Goal: Task Accomplishment & Management: Use online tool/utility

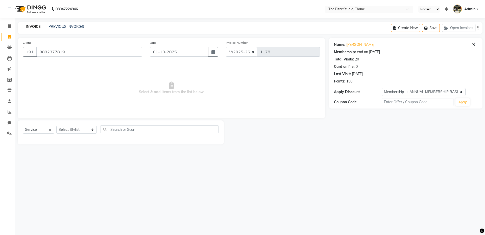
select select "8024"
select select "service"
select select "1: Object"
click at [454, 28] on button "Open Invoices" at bounding box center [459, 28] width 34 height 8
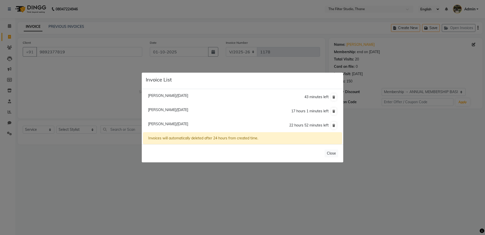
click at [156, 123] on span "[PERSON_NAME]/[DATE]" at bounding box center [168, 123] width 40 height 5
type input "8779073836"
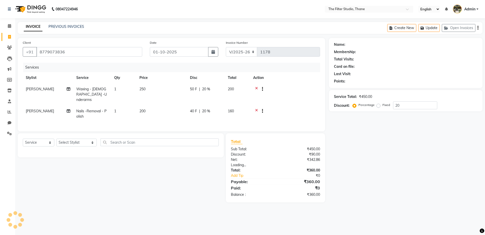
type input "0"
select select "1: Object"
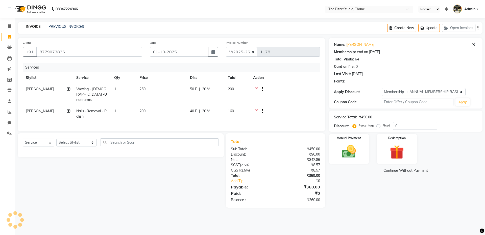
type input "20"
click at [453, 30] on button "Open Invoices" at bounding box center [459, 28] width 34 height 8
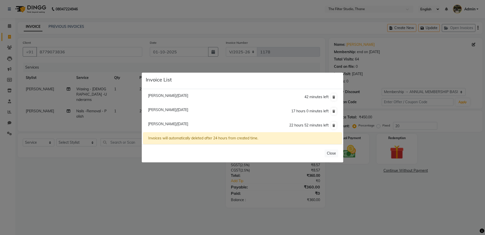
click at [169, 95] on span "[PERSON_NAME]/[DATE]" at bounding box center [168, 95] width 40 height 5
type input "9987035120"
type input "30-09-2025"
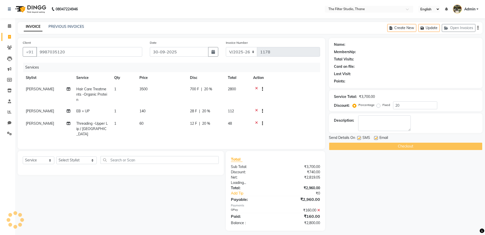
type input "0"
select select "1: Object"
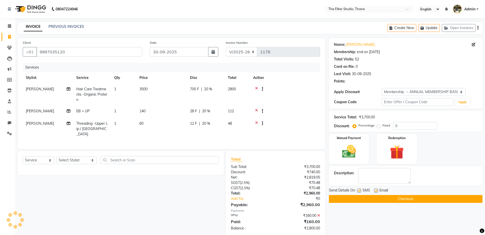
type input "20"
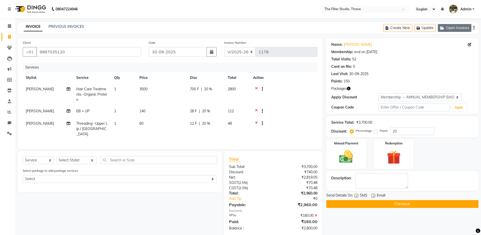
click at [450, 30] on button "Open Invoices" at bounding box center [455, 28] width 34 height 8
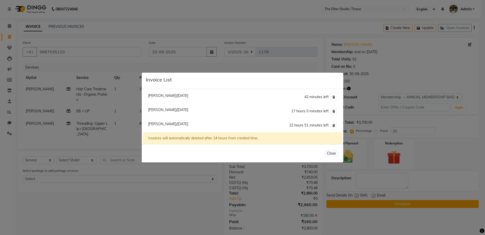
click at [173, 123] on span "[PERSON_NAME]/[DATE]" at bounding box center [168, 123] width 40 height 5
type input "8779073836"
type input "01-10-2025"
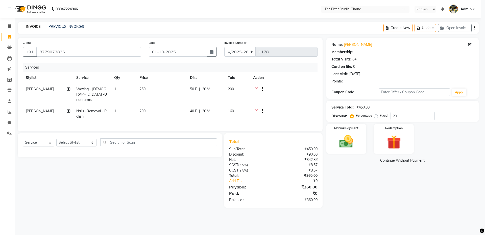
type input "0"
select select "1: Object"
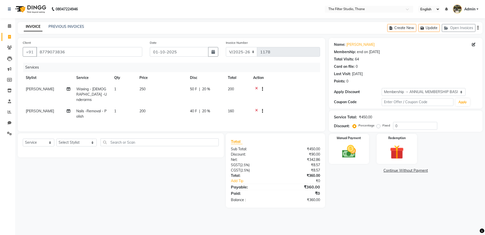
type input "20"
click at [235, 106] on td "160" at bounding box center [237, 113] width 25 height 17
select select "74195"
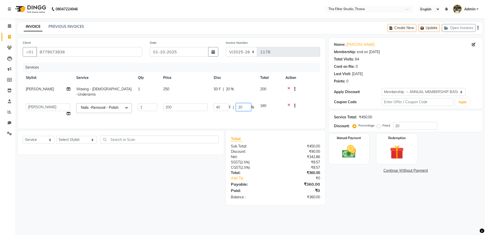
drag, startPoint x: 243, startPoint y: 103, endPoint x: 226, endPoint y: 105, distance: 17.0
click at [227, 105] on div "40 F | 20 %" at bounding box center [234, 107] width 40 height 8
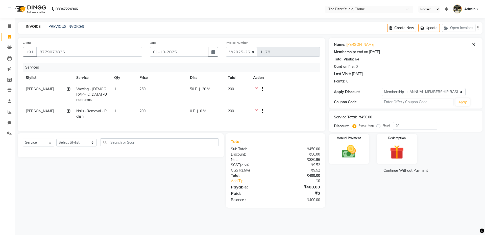
click at [192, 183] on div "Select Service Product Membership Package Voucher Prepaid Gift Card Select Styl…" at bounding box center [119, 170] width 210 height 74
click at [83, 141] on select "Select Stylist [PERSON_NAME] [PERSON_NAME] [PERSON_NAME] [PERSON_NAME] [PERSON_…" at bounding box center [76, 142] width 40 height 8
select select "72544"
click at [56, 138] on select "Select Stylist [PERSON_NAME] [PERSON_NAME] [PERSON_NAME] [PERSON_NAME] [PERSON_…" at bounding box center [76, 142] width 40 height 8
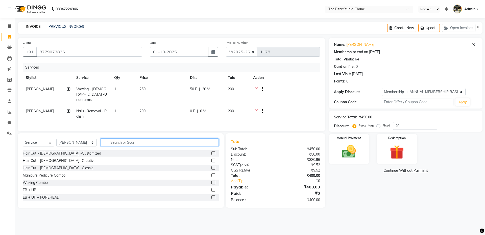
click at [101, 141] on input "text" at bounding box center [160, 142] width 118 height 8
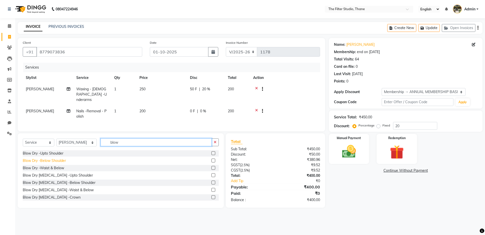
type input "blow"
click at [55, 158] on div "Blow Dry -Below Shoulder" at bounding box center [44, 160] width 43 height 5
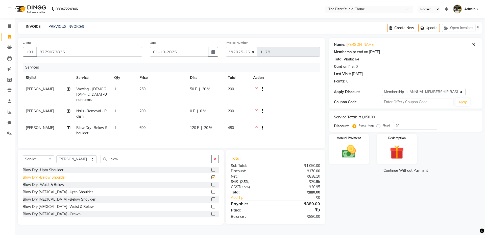
checkbox input "false"
click at [211, 125] on span "20 %" at bounding box center [208, 127] width 8 height 5
select select "72544"
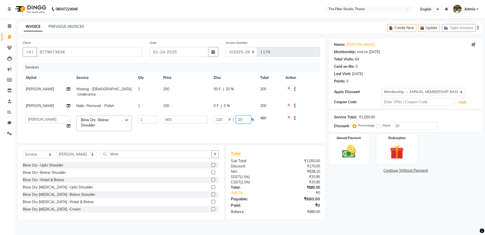
drag, startPoint x: 242, startPoint y: 115, endPoint x: 228, endPoint y: 116, distance: 14.2
click at [228, 116] on div "120 F | 20 %" at bounding box center [234, 119] width 40 height 8
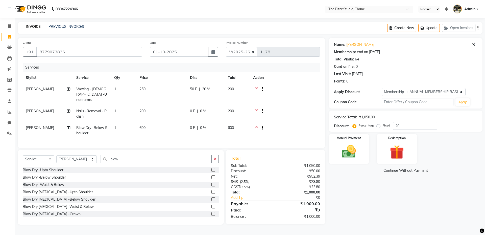
click at [359, 212] on div "Name: [PERSON_NAME] Membership: end on [DATE] Total Visits: 64 Card on file: 0 …" at bounding box center [407, 131] width 157 height 186
click at [84, 158] on select "Select Stylist [PERSON_NAME] [PERSON_NAME] [PERSON_NAME] [PERSON_NAME] [PERSON_…" at bounding box center [76, 159] width 40 height 8
select select "72545"
click at [56, 155] on select "Select Stylist [PERSON_NAME] [PERSON_NAME] [PERSON_NAME] [PERSON_NAME] [PERSON_…" at bounding box center [76, 159] width 40 height 8
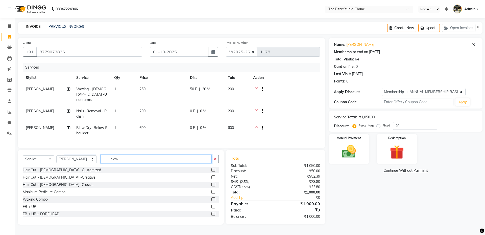
drag, startPoint x: 116, startPoint y: 159, endPoint x: 97, endPoint y: 159, distance: 19.7
click at [101, 159] on input "blow" at bounding box center [156, 159] width 111 height 8
type input "thre"
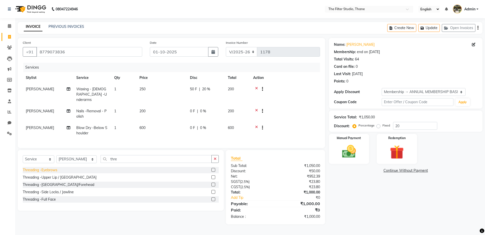
click at [46, 168] on div "Threading -Eyebrows" at bounding box center [40, 169] width 35 height 5
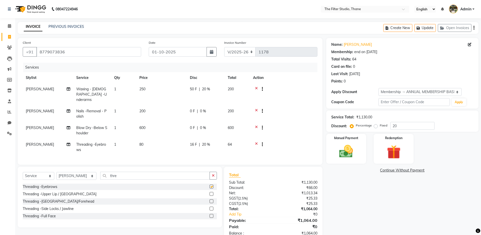
checkbox input "false"
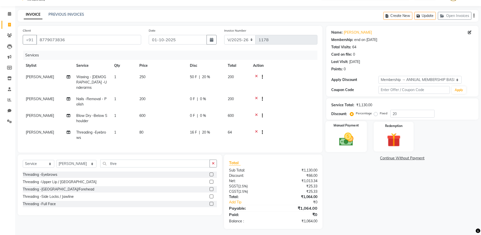
click at [345, 136] on img at bounding box center [346, 139] width 23 height 16
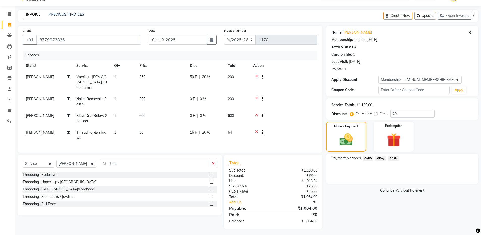
click at [380, 159] on span "GPay" at bounding box center [381, 158] width 10 height 6
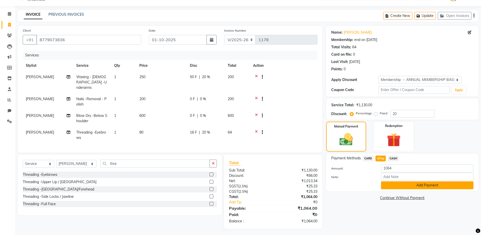
click at [400, 182] on button "Add Payment" at bounding box center [427, 185] width 92 height 8
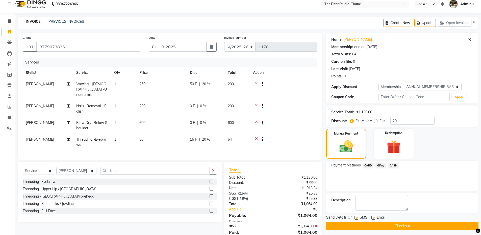
scroll to position [0, 0]
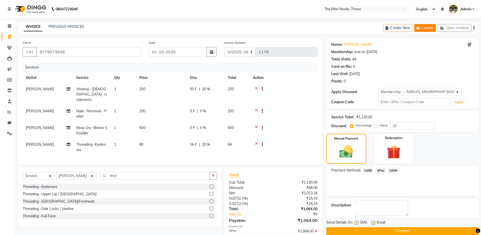
click at [427, 26] on button "Update" at bounding box center [424, 28] width 21 height 8
click at [396, 28] on button "Create New" at bounding box center [397, 28] width 29 height 8
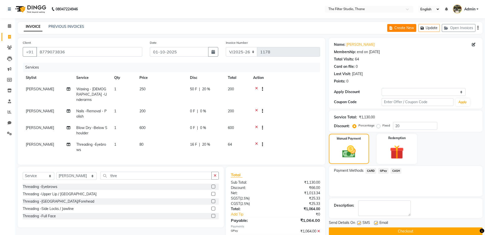
select select "8024"
select select "service"
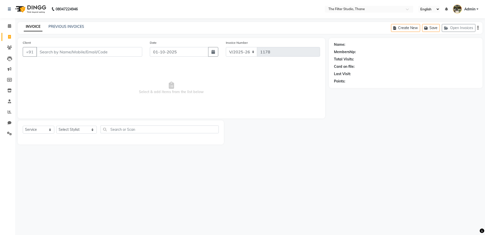
click at [63, 51] on input "Client" at bounding box center [89, 52] width 106 height 10
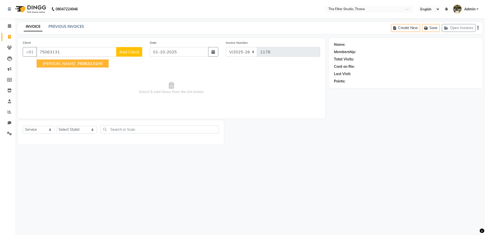
click at [76, 64] on ngb-highlight "75063131 99" at bounding box center [89, 63] width 26 height 5
type input "7506313199"
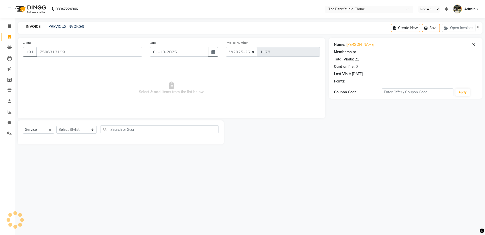
select select "1: Object"
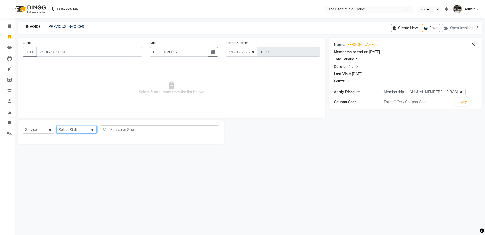
click at [83, 130] on select "Select Stylist [PERSON_NAME] [PERSON_NAME] [PERSON_NAME] [PERSON_NAME] [PERSON_…" at bounding box center [76, 130] width 40 height 8
select select "72544"
click at [56, 126] on select "Select Stylist [PERSON_NAME] [PERSON_NAME] [PERSON_NAME] [PERSON_NAME] [PERSON_…" at bounding box center [76, 130] width 40 height 8
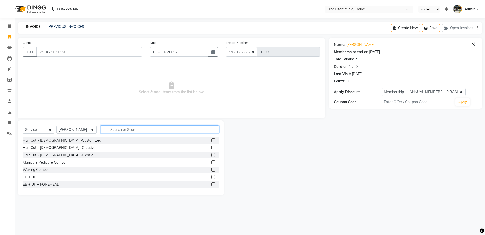
click at [112, 129] on input "text" at bounding box center [160, 129] width 118 height 8
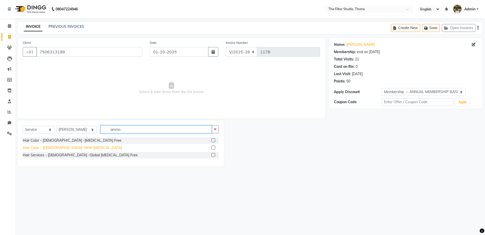
type input "ammo"
click at [67, 146] on div "Hair Color - [DEMOGRAPHIC_DATA] -With [MEDICAL_DATA]" at bounding box center [72, 147] width 99 height 5
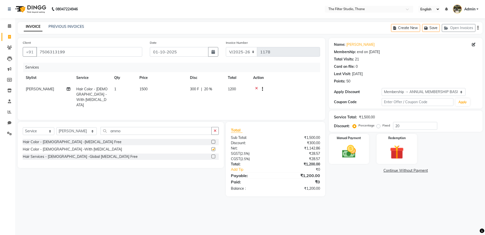
checkbox input "false"
drag, startPoint x: 122, startPoint y: 129, endPoint x: 86, endPoint y: 131, distance: 35.4
click at [87, 131] on div "Select Service Product Membership Package Voucher Prepaid Gift Card Select Styl…" at bounding box center [121, 133] width 196 height 12
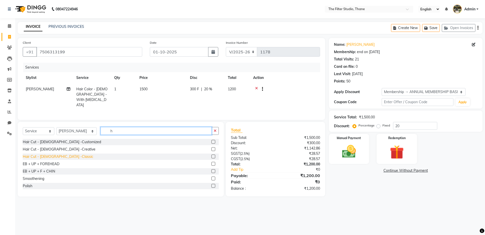
type input "h"
click at [62, 154] on div "Hair Cut - [DEMOGRAPHIC_DATA] -Classic" at bounding box center [58, 156] width 70 height 5
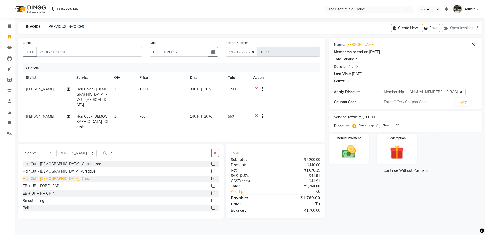
checkbox input "false"
click at [146, 111] on td "700" at bounding box center [161, 122] width 51 height 22
select select "72544"
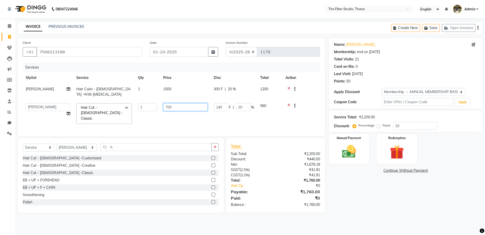
drag, startPoint x: 170, startPoint y: 107, endPoint x: 151, endPoint y: 109, distance: 19.1
click at [157, 108] on tr "[PERSON_NAME] Gayatri [PERSON_NAME] [PERSON_NAME] [PERSON_NAME] [PERSON_NAME] […" at bounding box center [171, 113] width 297 height 27
type input "500"
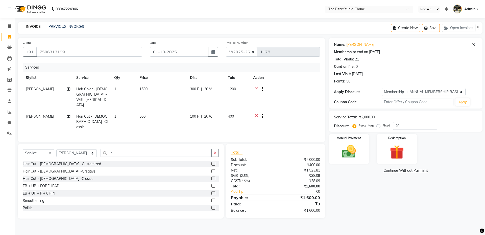
click at [255, 216] on div "08047224946 Select Location × The Filter Studio, Thane English ENGLISH Español …" at bounding box center [242, 117] width 485 height 235
click at [205, 114] on span "20 %" at bounding box center [208, 116] width 8 height 5
select select "72544"
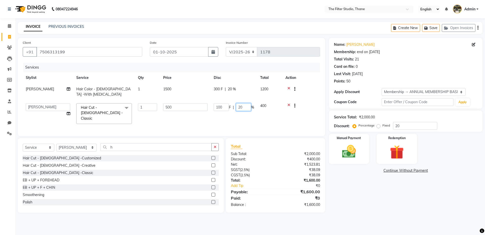
drag, startPoint x: 247, startPoint y: 106, endPoint x: 229, endPoint y: 110, distance: 18.3
click at [230, 109] on div "100 F | 20 %" at bounding box center [234, 107] width 40 height 8
click at [289, 215] on div "08047224946 Select Location × The Filter Studio, Thane English ENGLISH Español …" at bounding box center [242, 117] width 485 height 235
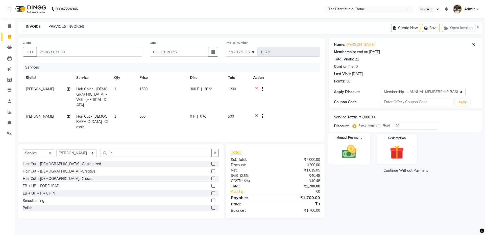
click at [344, 144] on img at bounding box center [348, 151] width 23 height 17
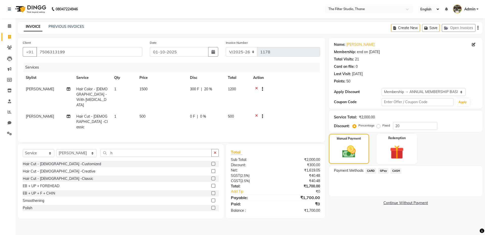
click at [383, 172] on span "GPay" at bounding box center [383, 171] width 10 height 6
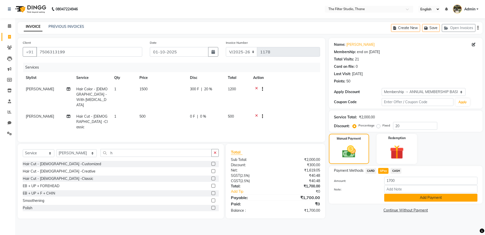
click at [403, 198] on button "Add Payment" at bounding box center [430, 197] width 93 height 8
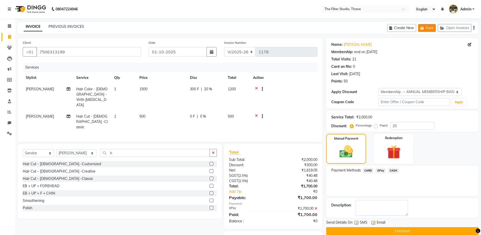
click at [425, 27] on icon "button" at bounding box center [423, 28] width 5 height 4
click at [67, 89] on icon at bounding box center [69, 89] width 4 height 4
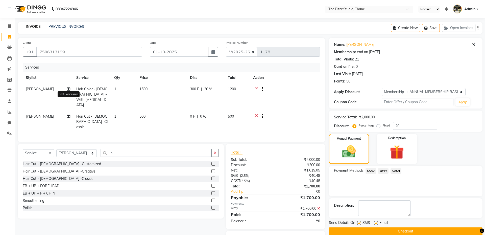
select select "72544"
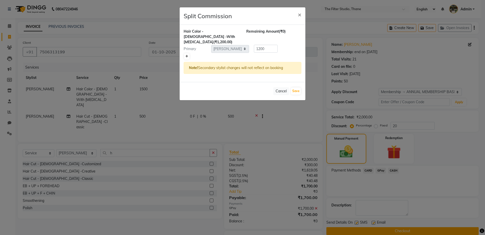
click at [186, 55] on icon at bounding box center [186, 56] width 3 height 3
type input "600"
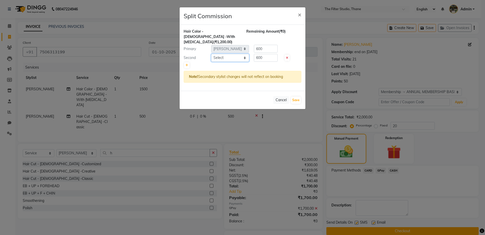
click at [222, 54] on select "Select [PERSON_NAME] [PERSON_NAME] [PERSON_NAME] [PERSON_NAME] [PERSON_NAME] [P…" at bounding box center [230, 58] width 38 height 8
select select "74194"
click at [211, 54] on select "Select [PERSON_NAME] [PERSON_NAME] [PERSON_NAME] [PERSON_NAME] [PERSON_NAME] [P…" at bounding box center [230, 58] width 38 height 8
click at [264, 54] on input "600" at bounding box center [266, 58] width 24 height 8
drag, startPoint x: 264, startPoint y: 51, endPoint x: 252, endPoint y: 52, distance: 11.7
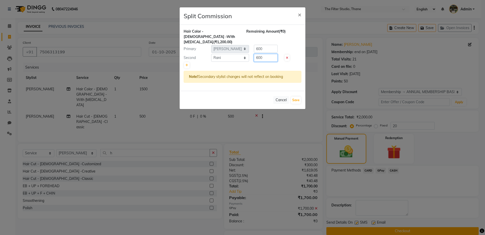
click at [252, 54] on div "600" at bounding box center [264, 58] width 31 height 8
type input "100"
click at [268, 45] on input "600" at bounding box center [266, 49] width 24 height 8
drag, startPoint x: 266, startPoint y: 44, endPoint x: 255, endPoint y: 41, distance: 11.9
click at [255, 45] on input "600" at bounding box center [266, 49] width 24 height 8
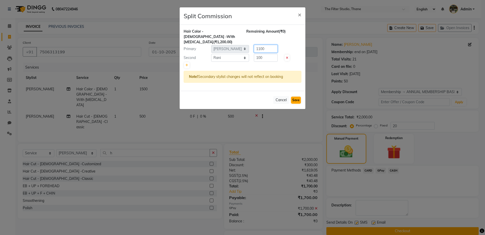
type input "1100"
click at [297, 97] on button "Save" at bounding box center [296, 99] width 10 height 7
select select "Select"
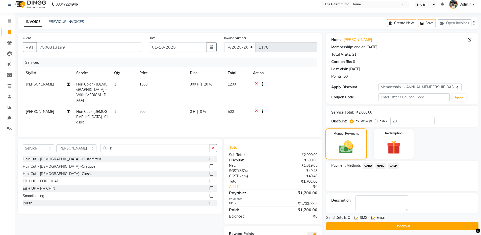
scroll to position [14, 0]
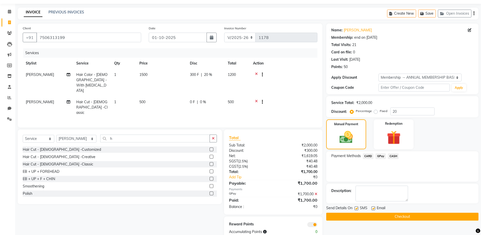
click at [356, 207] on label at bounding box center [357, 208] width 4 height 4
click at [356, 207] on input "checkbox" at bounding box center [356, 208] width 3 height 3
checkbox input "false"
click at [356, 214] on button "Checkout" at bounding box center [402, 216] width 152 height 8
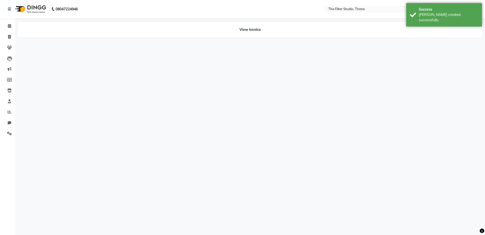
select select "72544"
select select "74194"
select select "72544"
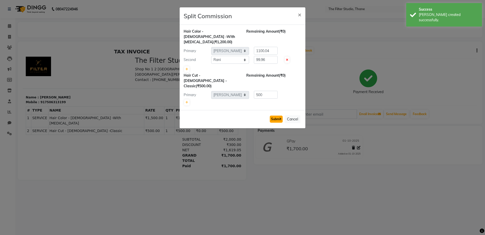
click at [276, 115] on button "Submit" at bounding box center [276, 118] width 13 height 7
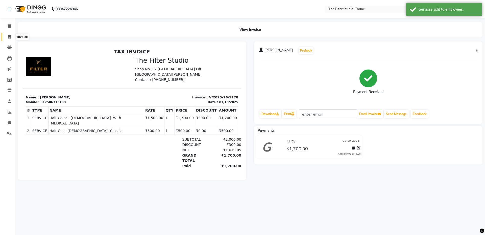
click at [8, 36] on icon at bounding box center [9, 37] width 3 height 4
select select "service"
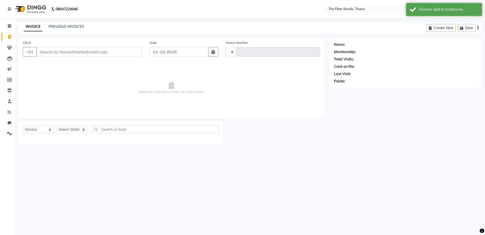
type input "1179"
select select "8024"
click at [5, 25] on link "Calendar" at bounding box center [8, 26] width 12 height 8
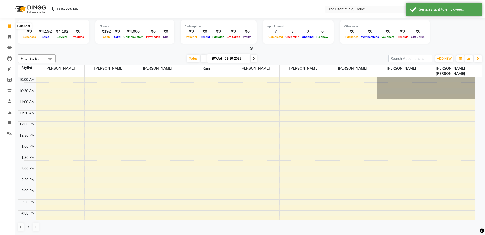
click at [10, 25] on icon at bounding box center [9, 26] width 3 height 4
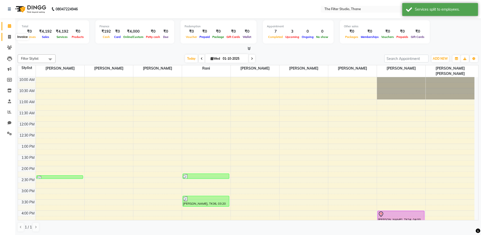
click at [7, 38] on span at bounding box center [9, 37] width 9 height 6
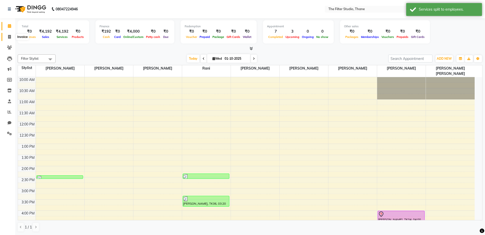
select select "8024"
select select "service"
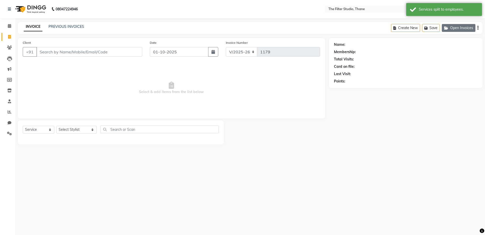
click at [454, 26] on button "Open Invoices" at bounding box center [459, 28] width 34 height 8
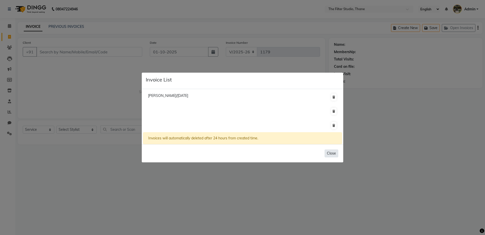
click at [331, 154] on button "Close" at bounding box center [332, 153] width 14 height 8
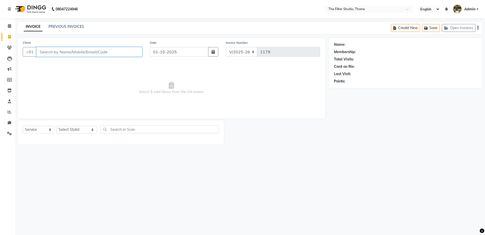
click at [85, 49] on input "Client" at bounding box center [89, 52] width 106 height 10
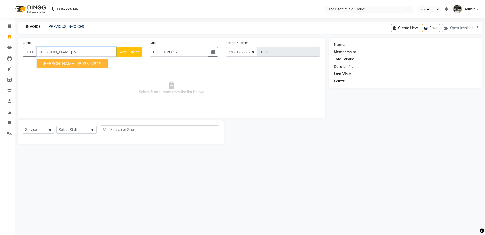
click at [75, 62] on span "[PERSON_NAME]" at bounding box center [59, 63] width 33 height 5
type input "9892377819"
select select "1: Object"
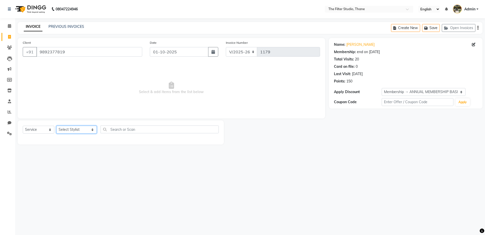
click at [68, 126] on select "Select Stylist [PERSON_NAME] [PERSON_NAME] [PERSON_NAME] [PERSON_NAME] [PERSON_…" at bounding box center [76, 130] width 40 height 8
select select "74194"
click at [56, 126] on select "Select Stylist [PERSON_NAME] [PERSON_NAME] [PERSON_NAME] [PERSON_NAME] [PERSON_…" at bounding box center [76, 130] width 40 height 8
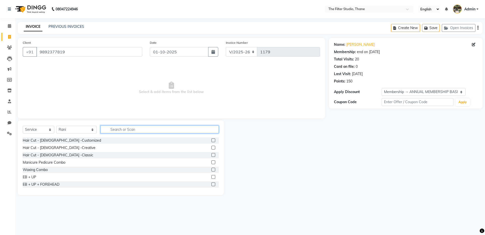
click at [106, 130] on input "text" at bounding box center [160, 129] width 118 height 8
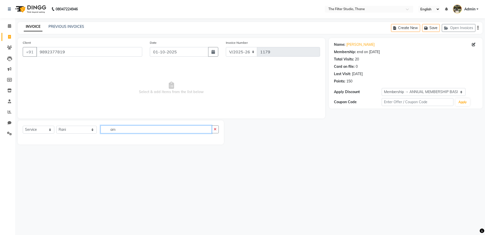
type input "a"
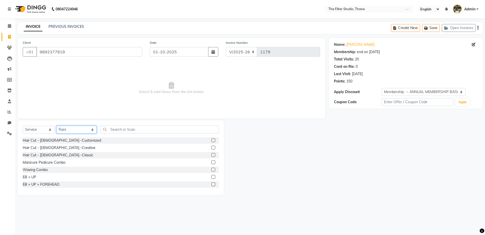
click at [68, 132] on select "Select Stylist [PERSON_NAME] [PERSON_NAME] [PERSON_NAME] [PERSON_NAME] [PERSON_…" at bounding box center [76, 130] width 40 height 8
select select "79372"
click at [56, 126] on select "Select Stylist [PERSON_NAME] [PERSON_NAME] [PERSON_NAME] [PERSON_NAME] [PERSON_…" at bounding box center [76, 130] width 40 height 8
click at [114, 130] on input "text" at bounding box center [160, 129] width 118 height 8
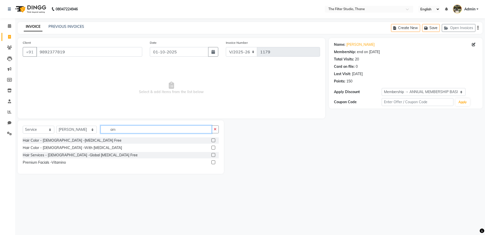
type input "am"
click at [213, 147] on label at bounding box center [213, 147] width 4 height 4
click at [213, 147] on input "checkbox" at bounding box center [212, 147] width 3 height 3
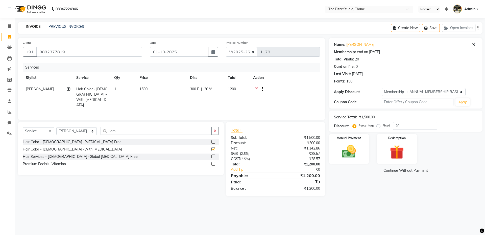
checkbox input "false"
click at [127, 130] on input "am" at bounding box center [156, 131] width 111 height 8
type input "a"
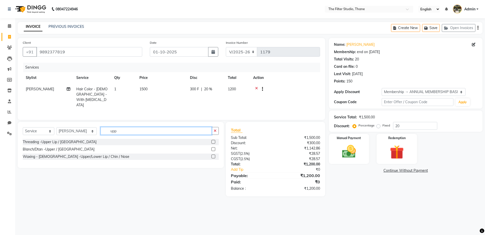
type input "upp"
click at [213, 154] on label at bounding box center [213, 156] width 4 height 4
click at [213, 155] on input "checkbox" at bounding box center [212, 156] width 3 height 3
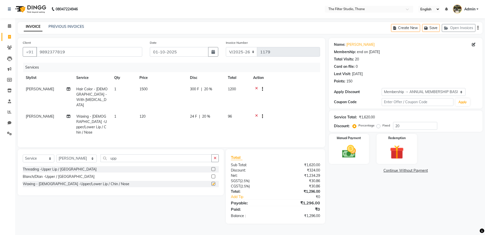
checkbox input "false"
click at [187, 111] on td "24 F | 20 %" at bounding box center [206, 124] width 38 height 27
select select "79372"
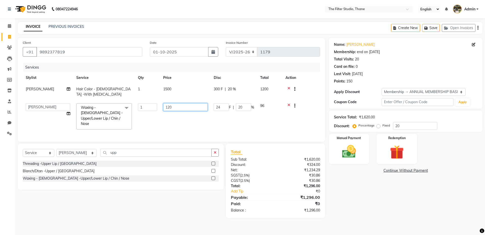
click at [176, 105] on input "120" at bounding box center [185, 107] width 44 height 8
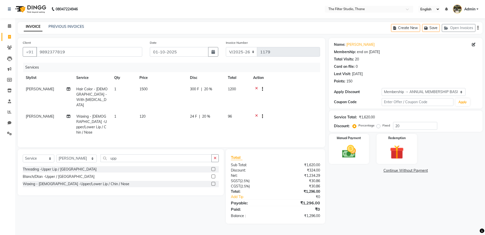
click at [250, 124] on div "Services Stylist Service Qty Price Disc Total Action [PERSON_NAME] Hair Color -…" at bounding box center [171, 102] width 297 height 79
click at [208, 114] on span "20 %" at bounding box center [206, 116] width 8 height 5
select select "79372"
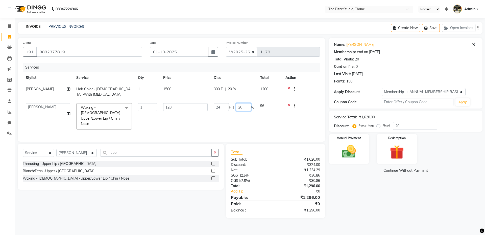
drag, startPoint x: 244, startPoint y: 107, endPoint x: 217, endPoint y: 106, distance: 27.3
click at [217, 106] on div "24 F | 20 %" at bounding box center [234, 107] width 40 height 8
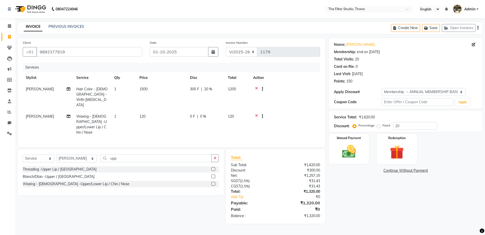
click at [150, 111] on td "120" at bounding box center [161, 124] width 51 height 27
select select "79372"
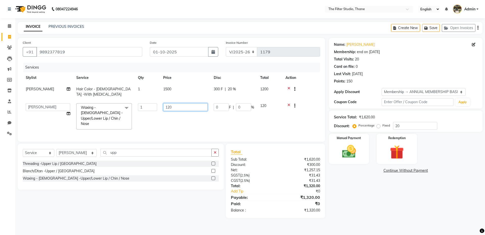
click at [137, 107] on tr "[PERSON_NAME] Gayatri Girish More [PERSON_NAME] [PERSON_NAME] [PERSON_NAME] [PE…" at bounding box center [171, 116] width 297 height 32
type input "100"
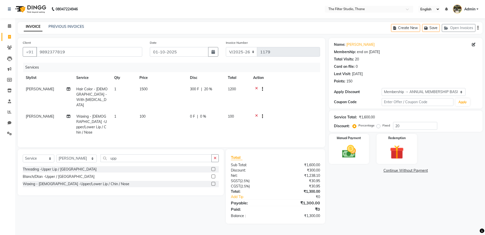
click at [347, 187] on div "Name: [PERSON_NAME] Membership: end on [DATE] Total Visits: 20 Card on file: 0 …" at bounding box center [407, 130] width 157 height 185
click at [349, 144] on img at bounding box center [348, 151] width 23 height 17
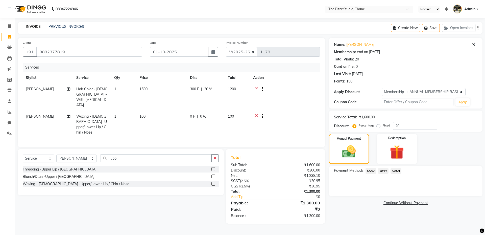
click at [395, 172] on span "CASH" at bounding box center [395, 171] width 11 height 6
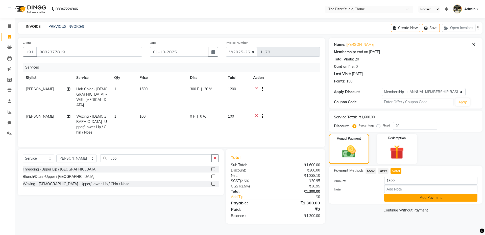
click at [397, 198] on button "Add Payment" at bounding box center [430, 197] width 93 height 8
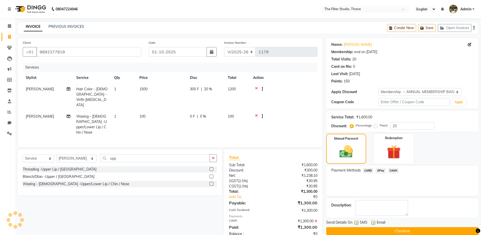
click at [356, 223] on label at bounding box center [357, 223] width 4 height 4
click at [356, 223] on input "checkbox" at bounding box center [356, 222] width 3 height 3
checkbox input "false"
click at [356, 229] on button "Checkout" at bounding box center [402, 231] width 152 height 8
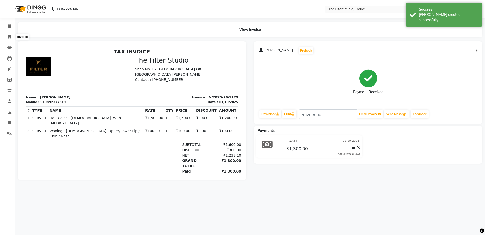
click at [8, 38] on icon at bounding box center [9, 37] width 3 height 4
select select "service"
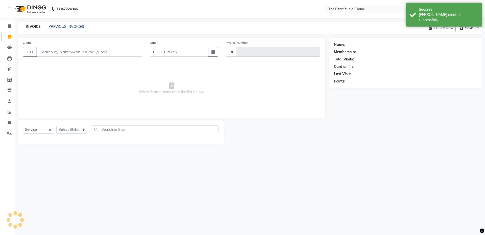
type input "1180"
select select "8024"
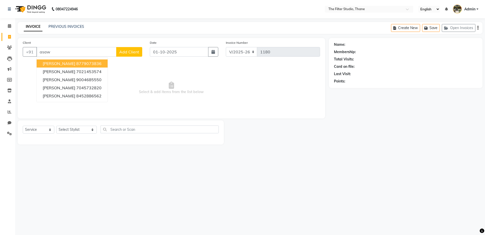
click at [59, 66] on button "[PERSON_NAME] 8779073836" at bounding box center [72, 63] width 71 height 8
type input "8779073836"
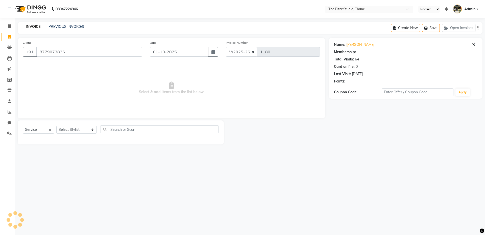
select select "1: Object"
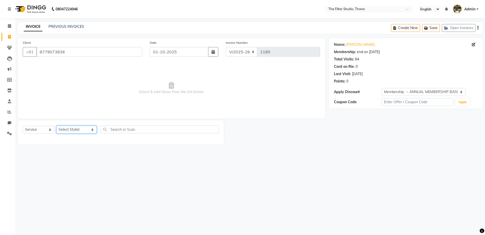
click at [70, 129] on select "Select Stylist [PERSON_NAME] [PERSON_NAME] [PERSON_NAME] [PERSON_NAME] [PERSON_…" at bounding box center [76, 130] width 40 height 8
select select "74195"
click at [56, 126] on select "Select Stylist [PERSON_NAME] [PERSON_NAME] [PERSON_NAME] [PERSON_NAME] [PERSON_…" at bounding box center [76, 130] width 40 height 8
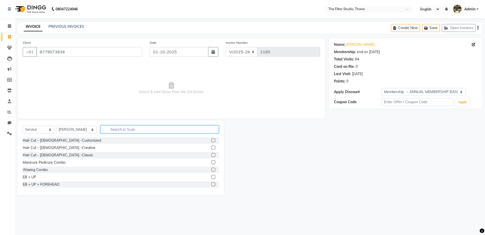
click at [113, 131] on input "text" at bounding box center [160, 129] width 118 height 8
type input "rem"
click at [270, 214] on div "08047224946 Select Location × The Filter Studio, Thane English ENGLISH Español …" at bounding box center [242, 117] width 485 height 235
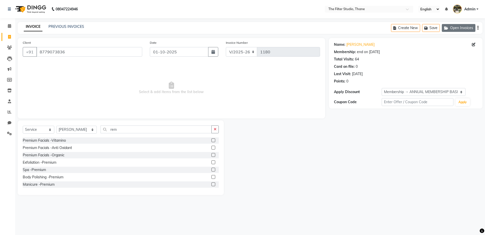
click at [460, 29] on button "Open Invoices" at bounding box center [459, 28] width 34 height 8
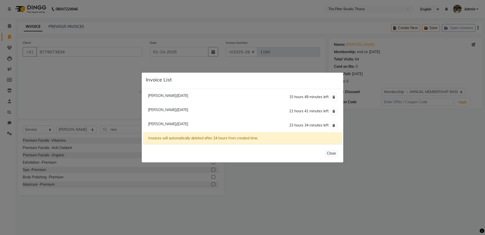
click at [161, 110] on span "[PERSON_NAME]/[DATE]" at bounding box center [168, 109] width 40 height 5
select select "1: Object"
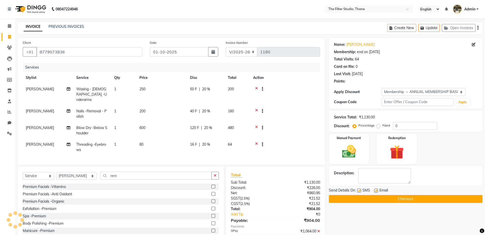
type input "20"
select select
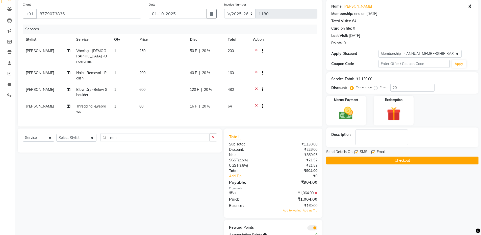
scroll to position [25, 0]
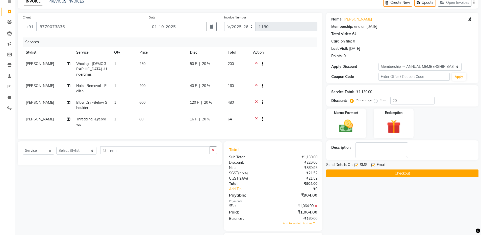
click at [210, 83] on div "40 F | 20 %" at bounding box center [206, 85] width 32 height 5
select select "74195"
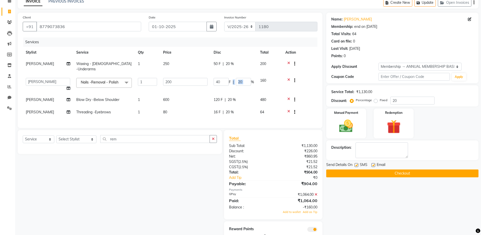
drag, startPoint x: 248, startPoint y: 77, endPoint x: 230, endPoint y: 76, distance: 18.2
click at [230, 78] on div "40 F | 20 %" at bounding box center [234, 82] width 40 height 8
click at [422, 217] on div "Name: [PERSON_NAME] Membership: end on [DATE] Total Visits: 64 Card on file: 0 …" at bounding box center [404, 128] width 156 height 231
drag, startPoint x: 240, startPoint y: 76, endPoint x: 231, endPoint y: 76, distance: 9.1
click at [231, 78] on div "40 F | 20 %" at bounding box center [234, 82] width 40 height 8
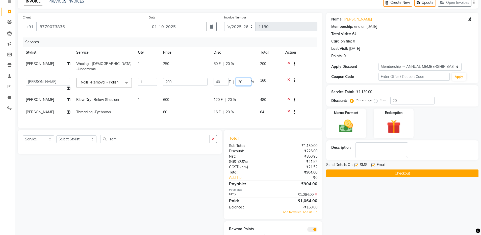
drag, startPoint x: 245, startPoint y: 74, endPoint x: 234, endPoint y: 76, distance: 11.3
click at [234, 78] on div "40 F | 20 %" at bounding box center [234, 82] width 40 height 8
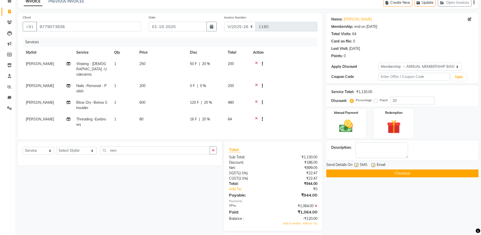
click at [349, 192] on div "Name: [PERSON_NAME] Membership: end on [DATE] Total Visits: 64 Card on file: 0 …" at bounding box center [404, 134] width 156 height 243
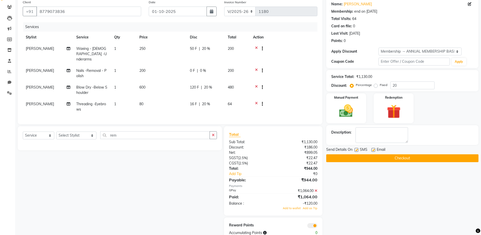
scroll to position [51, 0]
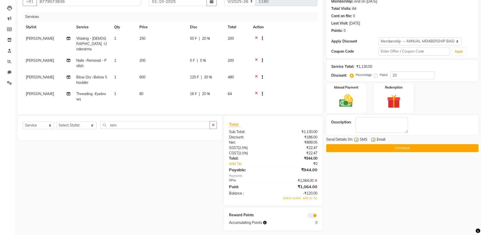
click at [167, 72] on td "600" at bounding box center [161, 79] width 51 height 17
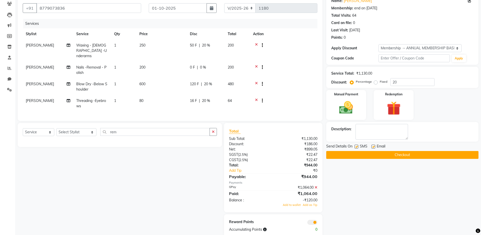
select select "72544"
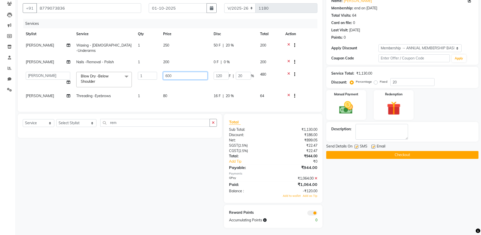
drag, startPoint x: 166, startPoint y: 69, endPoint x: 160, endPoint y: 69, distance: 5.6
click at [160, 69] on td "600" at bounding box center [185, 79] width 51 height 21
type input "750"
click at [356, 216] on div "Name: [PERSON_NAME] Membership: end on [DATE] Total Visits: 64 Card on file: 0 …" at bounding box center [404, 110] width 156 height 233
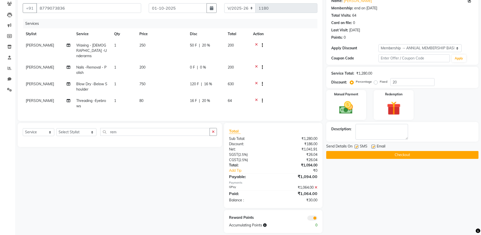
click at [181, 80] on td "750" at bounding box center [161, 86] width 51 height 17
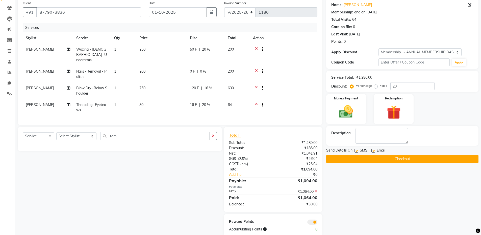
select select "72544"
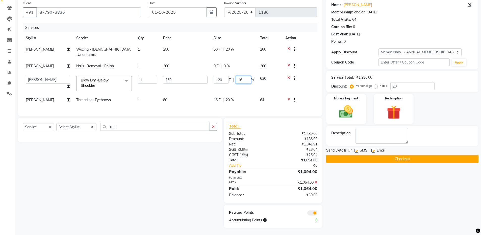
click at [242, 76] on input "16" at bounding box center [243, 80] width 15 height 8
drag, startPoint x: 244, startPoint y: 75, endPoint x: 238, endPoint y: 75, distance: 5.8
click at [238, 76] on input "16" at bounding box center [243, 80] width 15 height 8
type input "20"
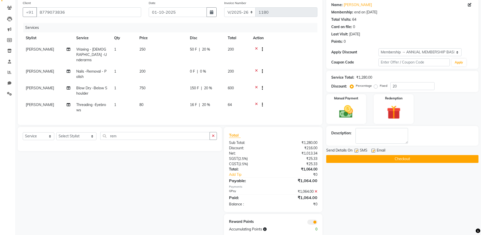
click at [394, 216] on div "Name: [PERSON_NAME] Membership: end on [DATE] Total Visits: 64 Card on file: 0 …" at bounding box center [404, 117] width 156 height 238
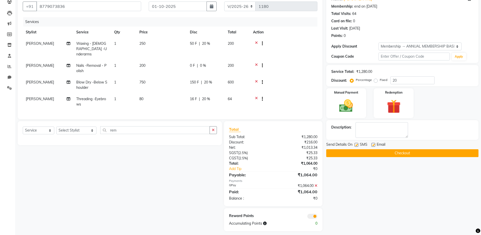
scroll to position [48, 0]
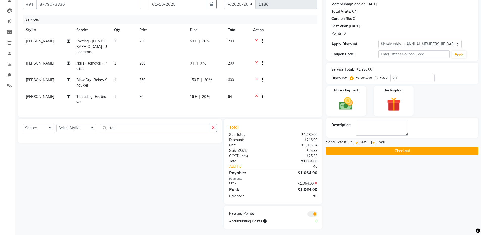
click at [355, 142] on label at bounding box center [357, 142] width 4 height 4
click at [355, 142] on input "checkbox" at bounding box center [356, 142] width 3 height 3
checkbox input "false"
click at [353, 152] on button "Checkout" at bounding box center [402, 151] width 152 height 8
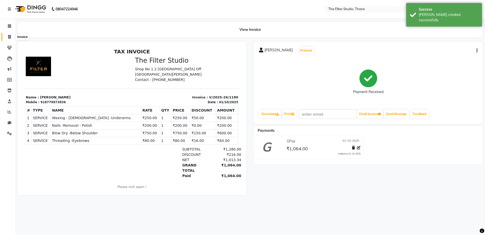
click at [10, 36] on icon at bounding box center [9, 37] width 3 height 4
select select "service"
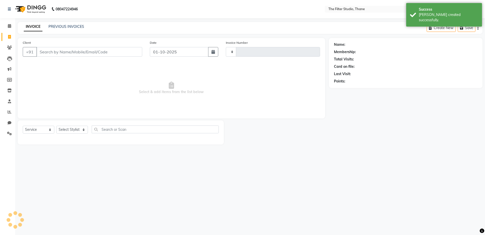
type input "1181"
select select "8024"
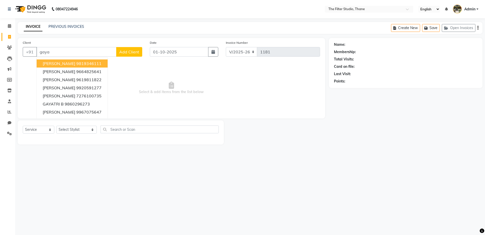
click at [63, 63] on span "[PERSON_NAME]" at bounding box center [59, 63] width 33 height 5
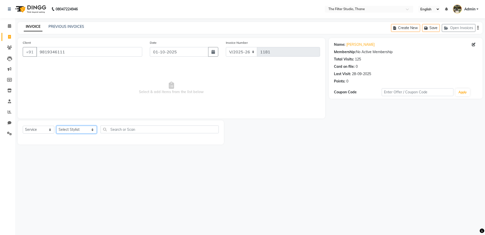
click at [74, 128] on select "Select Stylist [PERSON_NAME] [PERSON_NAME] [PERSON_NAME] [PERSON_NAME] [PERSON_…" at bounding box center [76, 130] width 40 height 8
click at [74, 56] on input "9819346111" at bounding box center [89, 52] width 106 height 10
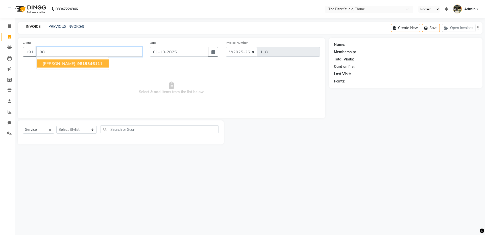
type input "9"
type input "p"
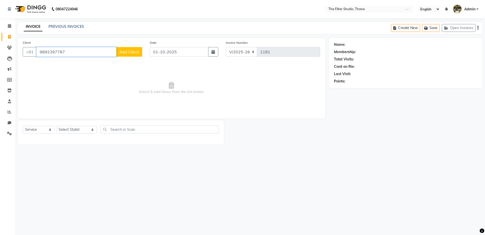
type input "9892397787"
click at [123, 55] on button "Add Client" at bounding box center [129, 52] width 26 height 10
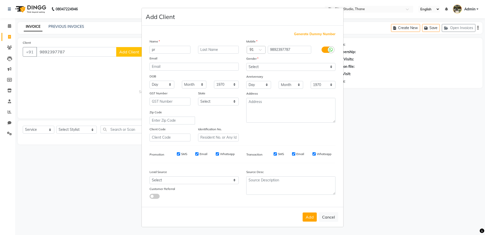
type input "p"
type input "PRIYANKA"
click at [228, 49] on input "text" at bounding box center [218, 50] width 41 height 8
type input "R"
click at [310, 219] on button "Add" at bounding box center [310, 216] width 14 height 9
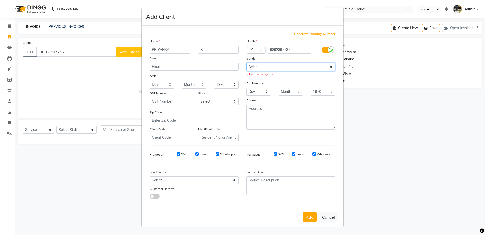
click at [287, 67] on select "Select [DEMOGRAPHIC_DATA] [DEMOGRAPHIC_DATA] Other Prefer Not To Say" at bounding box center [290, 67] width 89 height 8
select select "[DEMOGRAPHIC_DATA]"
click at [246, 63] on select "Select [DEMOGRAPHIC_DATA] [DEMOGRAPHIC_DATA] Other Prefer Not To Say" at bounding box center [290, 67] width 89 height 8
click at [308, 214] on button "Add" at bounding box center [310, 216] width 14 height 9
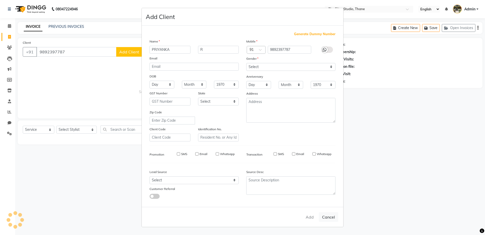
select select
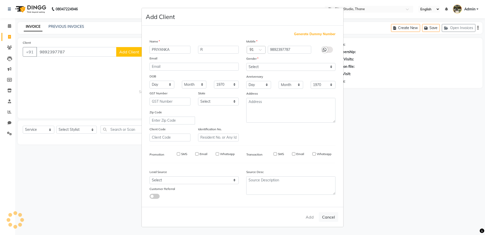
select select
checkbox input "false"
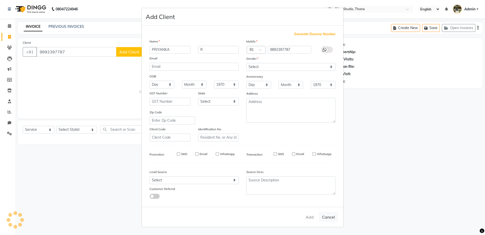
checkbox input "false"
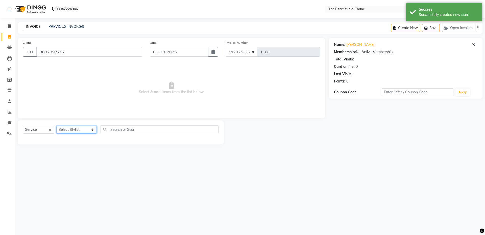
click at [78, 130] on select "Select Stylist [PERSON_NAME] [PERSON_NAME] [PERSON_NAME] [PERSON_NAME] [PERSON_…" at bounding box center [76, 130] width 40 height 8
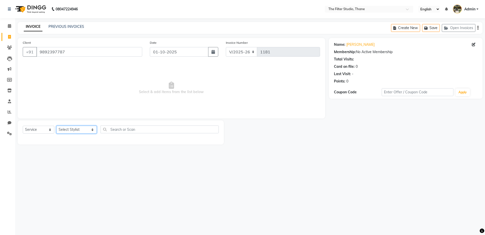
select select "72546"
click at [56, 126] on select "Select Stylist [PERSON_NAME] [PERSON_NAME] [PERSON_NAME] [PERSON_NAME] [PERSON_…" at bounding box center [76, 130] width 40 height 8
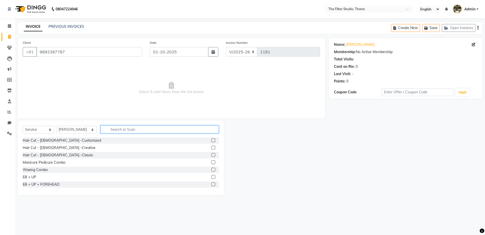
click at [112, 131] on input "text" at bounding box center [160, 129] width 118 height 8
type input "HAIR CUT"
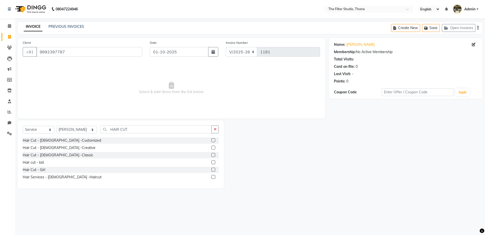
click at [211, 154] on label at bounding box center [213, 155] width 4 height 4
click at [211, 154] on input "checkbox" at bounding box center [212, 154] width 3 height 3
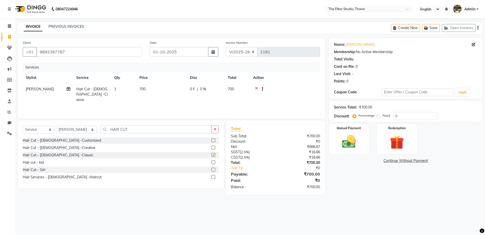
checkbox input "false"
click at [137, 131] on input "HAIR CUT" at bounding box center [156, 129] width 111 height 8
click at [46, 129] on select "Select Service Product Membership Package Voucher Prepaid Gift Card" at bounding box center [39, 130] width 32 height 8
select select "product"
click at [23, 126] on select "Select Service Product Membership Package Voucher Prepaid Gift Card" at bounding box center [39, 130] width 32 height 8
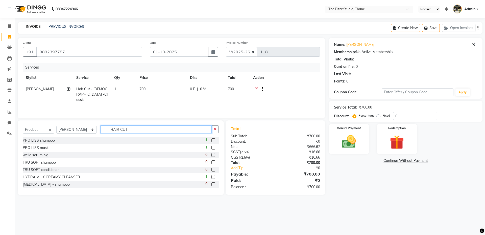
click at [160, 126] on input "HAIR CUT" at bounding box center [156, 129] width 111 height 8
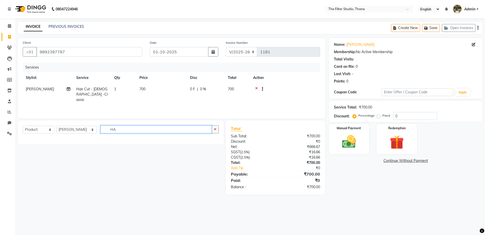
type input "H"
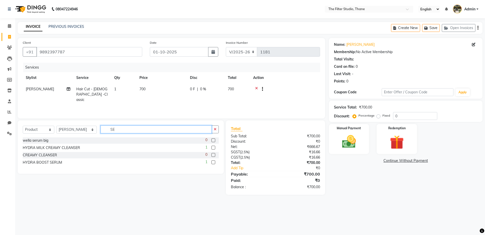
type input "S"
type input "OIL"
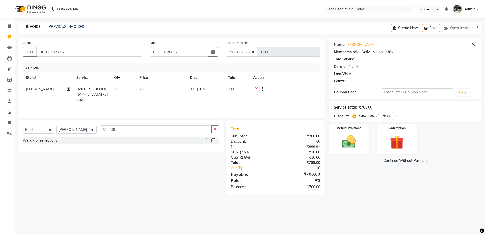
click at [212, 139] on label at bounding box center [213, 140] width 4 height 4
click at [212, 139] on input "checkbox" at bounding box center [212, 140] width 3 height 3
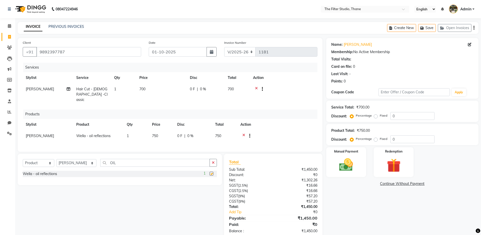
checkbox input "false"
click at [47, 160] on select "Select Service Product Membership Package Voucher Prepaid Gift Card" at bounding box center [39, 163] width 32 height 8
select select "service"
click at [23, 159] on select "Select Service Product Membership Package Voucher Prepaid Gift Card" at bounding box center [39, 163] width 32 height 8
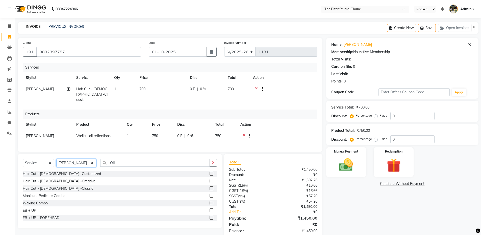
click at [73, 159] on select "Select Stylist [PERSON_NAME] [PERSON_NAME] [PERSON_NAME] [PERSON_NAME] [PERSON_…" at bounding box center [76, 163] width 40 height 8
select select "72545"
click at [56, 159] on select "Select Stylist [PERSON_NAME] [PERSON_NAME] [PERSON_NAME] [PERSON_NAME] [PERSON_…" at bounding box center [76, 163] width 40 height 8
drag, startPoint x: 111, startPoint y: 161, endPoint x: 96, endPoint y: 159, distance: 14.5
click at [100, 159] on input "OIL" at bounding box center [155, 163] width 110 height 8
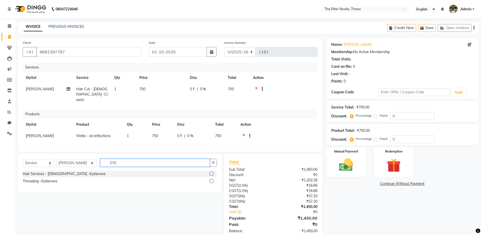
type input "EYE"
click at [211, 179] on label at bounding box center [212, 181] width 4 height 4
click at [211, 179] on input "checkbox" at bounding box center [211, 180] width 3 height 3
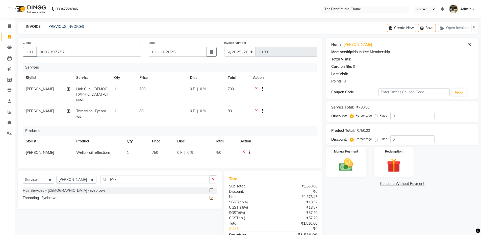
checkbox input "false"
click at [110, 179] on input "EYE" at bounding box center [155, 179] width 110 height 8
click at [77, 179] on select "Select Stylist [PERSON_NAME] [PERSON_NAME] [PERSON_NAME] [PERSON_NAME] [PERSON_…" at bounding box center [76, 180] width 40 height 8
select select "85522"
click at [56, 176] on select "Select Stylist [PERSON_NAME] [PERSON_NAME] [PERSON_NAME] [PERSON_NAME] [PERSON_…" at bounding box center [76, 180] width 40 height 8
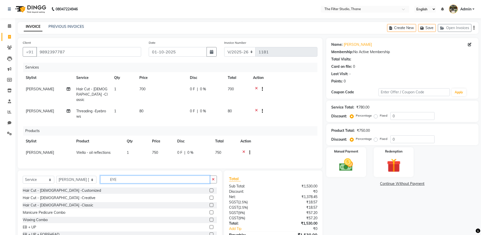
drag, startPoint x: 117, startPoint y: 179, endPoint x: 102, endPoint y: 179, distance: 14.9
click at [102, 179] on input "EYE" at bounding box center [155, 179] width 110 height 8
type input "UPP"
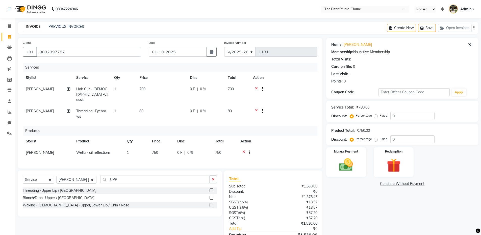
click at [211, 204] on label at bounding box center [212, 205] width 4 height 4
click at [211, 204] on input "checkbox" at bounding box center [211, 204] width 3 height 3
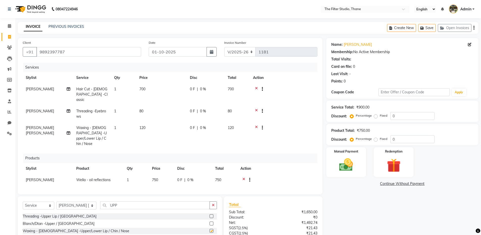
checkbox input "false"
click at [152, 108] on td "80" at bounding box center [161, 113] width 51 height 17
select select "72545"
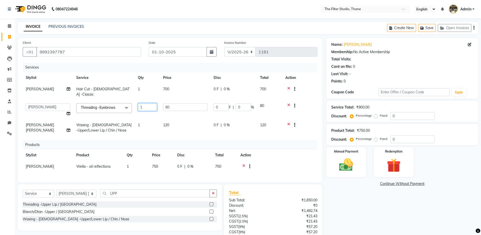
drag, startPoint x: 142, startPoint y: 104, endPoint x: 133, endPoint y: 101, distance: 9.4
click at [135, 104] on td "1" at bounding box center [147, 109] width 25 height 19
type input "2"
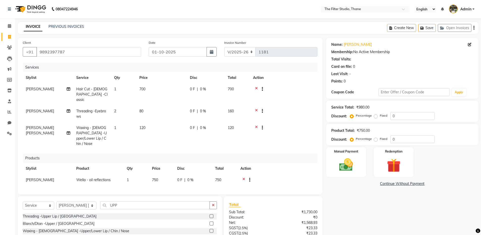
click at [353, 202] on div "Name: [PERSON_NAME] R Membership: No Active Membership Total Visits: Card on fi…" at bounding box center [404, 159] width 156 height 243
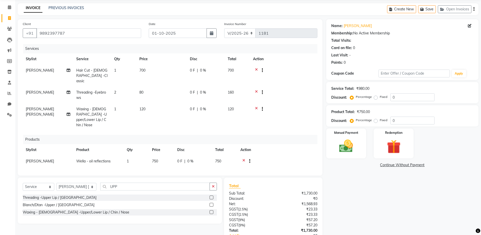
scroll to position [48, 0]
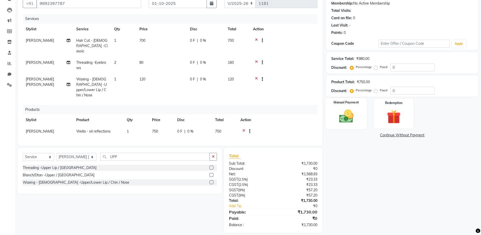
click at [342, 120] on img at bounding box center [346, 116] width 23 height 16
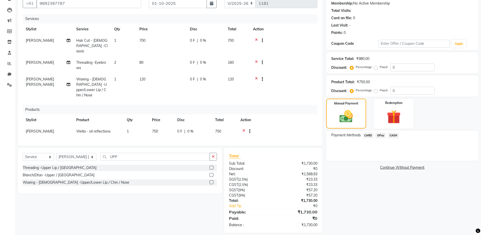
click at [381, 138] on span "GPay" at bounding box center [381, 135] width 10 height 6
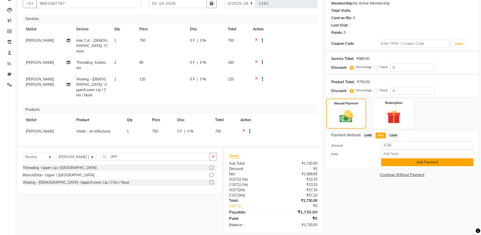
click at [395, 160] on button "Add Payment" at bounding box center [427, 162] width 92 height 8
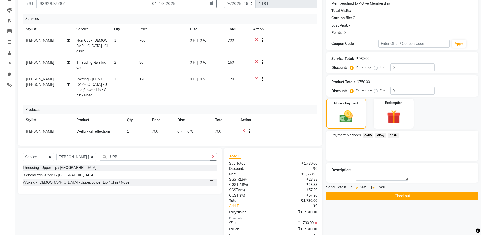
click at [358, 187] on label at bounding box center [357, 187] width 4 height 4
click at [358, 187] on input "checkbox" at bounding box center [356, 187] width 3 height 3
checkbox input "false"
click at [358, 195] on button "Checkout" at bounding box center [402, 196] width 152 height 8
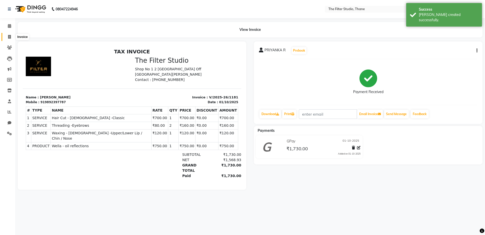
click at [12, 35] on span at bounding box center [9, 37] width 9 height 6
select select "8024"
select select "service"
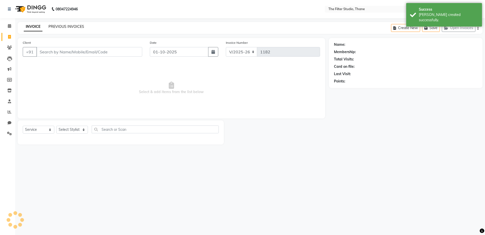
click at [70, 25] on link "PREVIOUS INVOICES" at bounding box center [66, 26] width 36 height 5
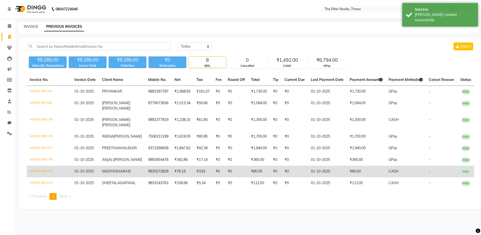
scroll to position [7, 0]
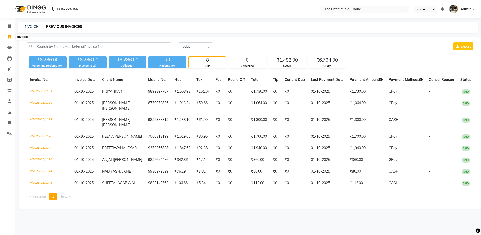
click at [8, 35] on icon at bounding box center [9, 37] width 3 height 4
select select "service"
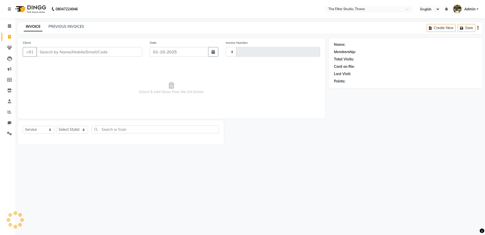
type input "1182"
select select "8024"
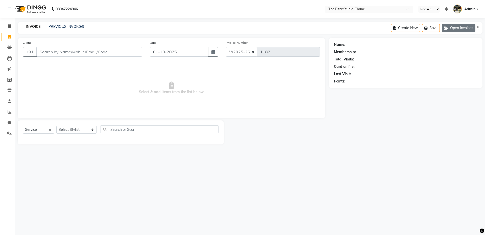
click at [459, 29] on button "Open Invoices" at bounding box center [459, 28] width 34 height 8
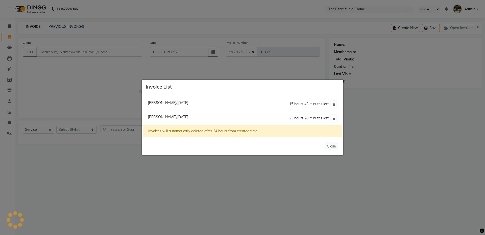
click at [330, 104] on div "15 hours 43 minutes left" at bounding box center [313, 104] width 48 height 8
click at [333, 105] on icon at bounding box center [333, 104] width 3 height 3
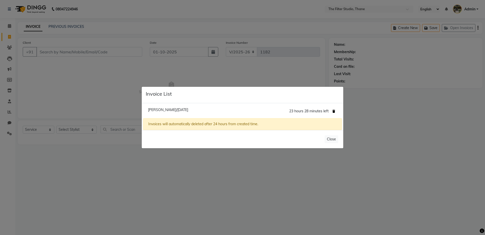
click at [334, 108] on button at bounding box center [333, 111] width 5 height 7
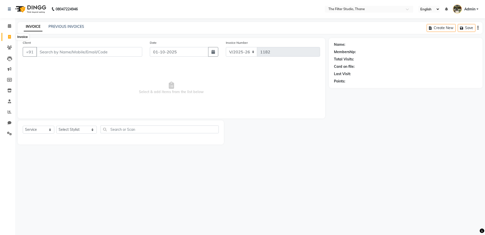
click at [10, 37] on icon at bounding box center [9, 37] width 3 height 4
select select "8024"
select select "service"
click at [11, 111] on icon at bounding box center [10, 112] width 4 height 4
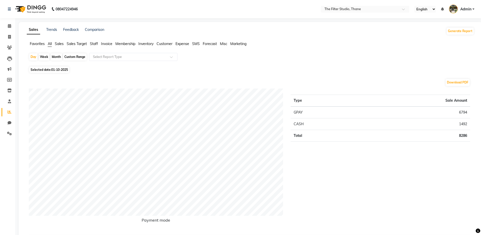
click at [55, 58] on div "Month" at bounding box center [57, 56] width 12 height 7
select select "10"
select select "2025"
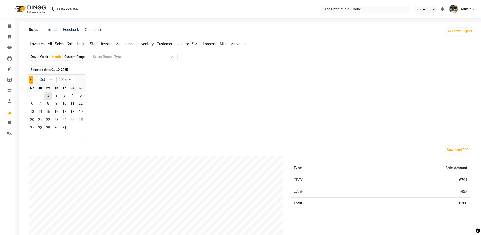
click at [32, 82] on button "Previous month" at bounding box center [31, 80] width 4 height 8
select select "9"
click at [33, 95] on span "1" at bounding box center [32, 96] width 8 height 8
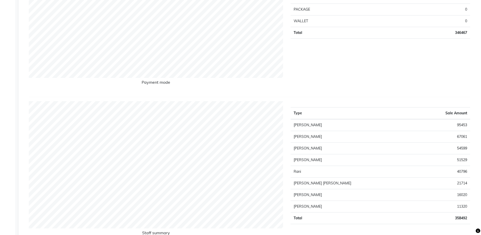
scroll to position [152, 0]
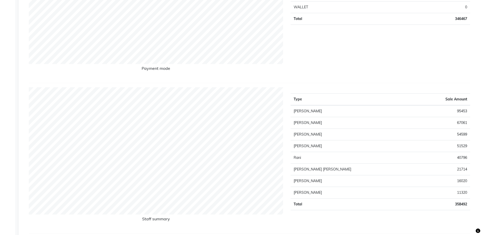
click at [325, 109] on td "[PERSON_NAME]" at bounding box center [353, 111] width 125 height 12
click at [463, 111] on td "95453" at bounding box center [443, 111] width 55 height 12
drag, startPoint x: 462, startPoint y: 110, endPoint x: 453, endPoint y: 108, distance: 10.2
click at [462, 110] on td "95453" at bounding box center [443, 111] width 55 height 12
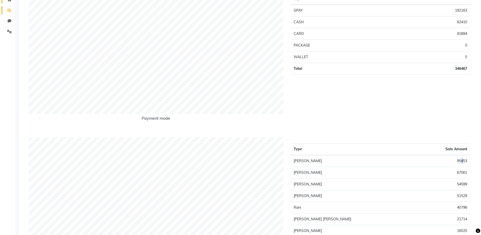
scroll to position [101, 0]
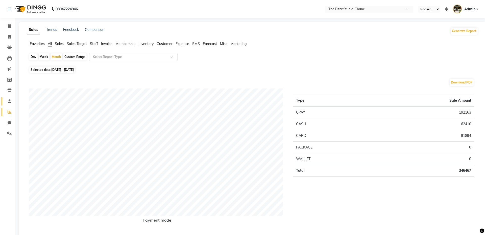
select select "8024"
select select "service"
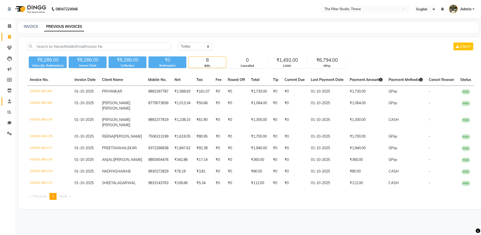
select select "8024"
select select "service"
